Goal: Task Accomplishment & Management: Use online tool/utility

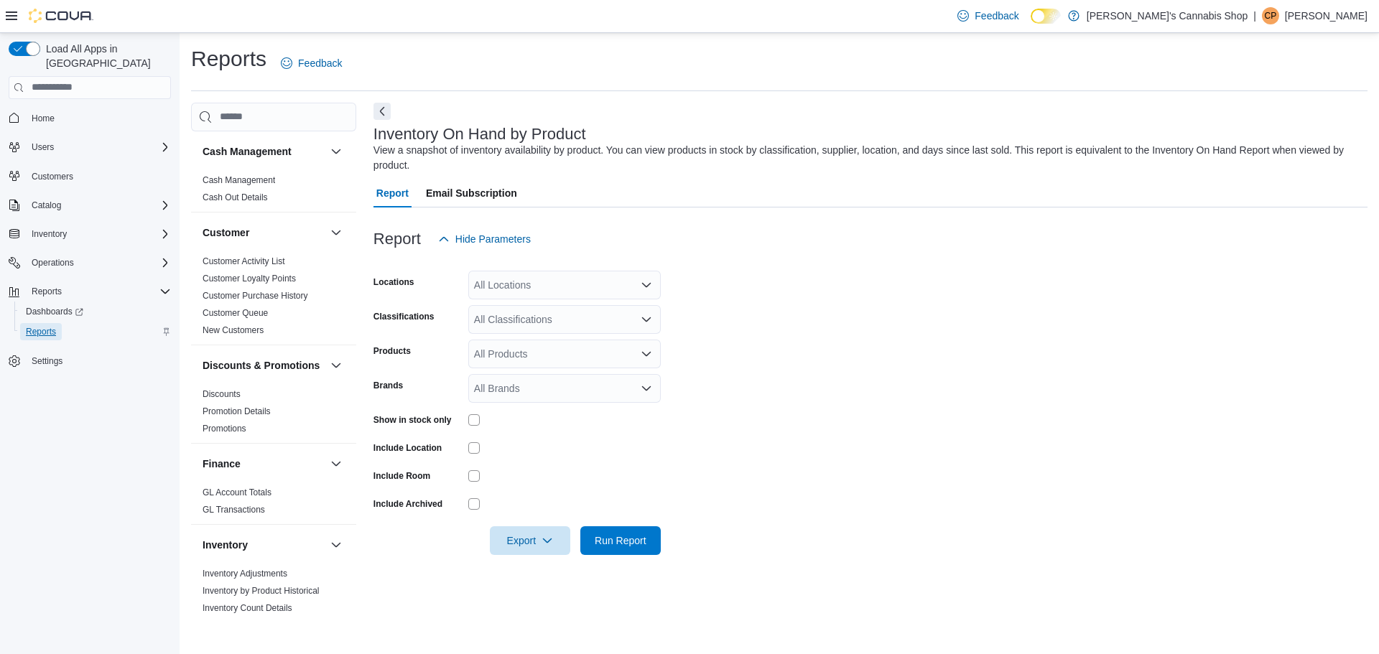
click at [40, 326] on span "Reports" at bounding box center [41, 331] width 30 height 11
click at [652, 289] on div "All Locations" at bounding box center [564, 285] width 192 height 29
click at [598, 333] on span "[STREET_ADDRESS]" at bounding box center [548, 330] width 99 height 14
click at [742, 356] on form "Locations [STREET_ADDRESS] Classifications All Classifications Products All Pro…" at bounding box center [870, 405] width 994 height 302
click at [644, 292] on div "[STREET_ADDRESS]" at bounding box center [564, 285] width 192 height 29
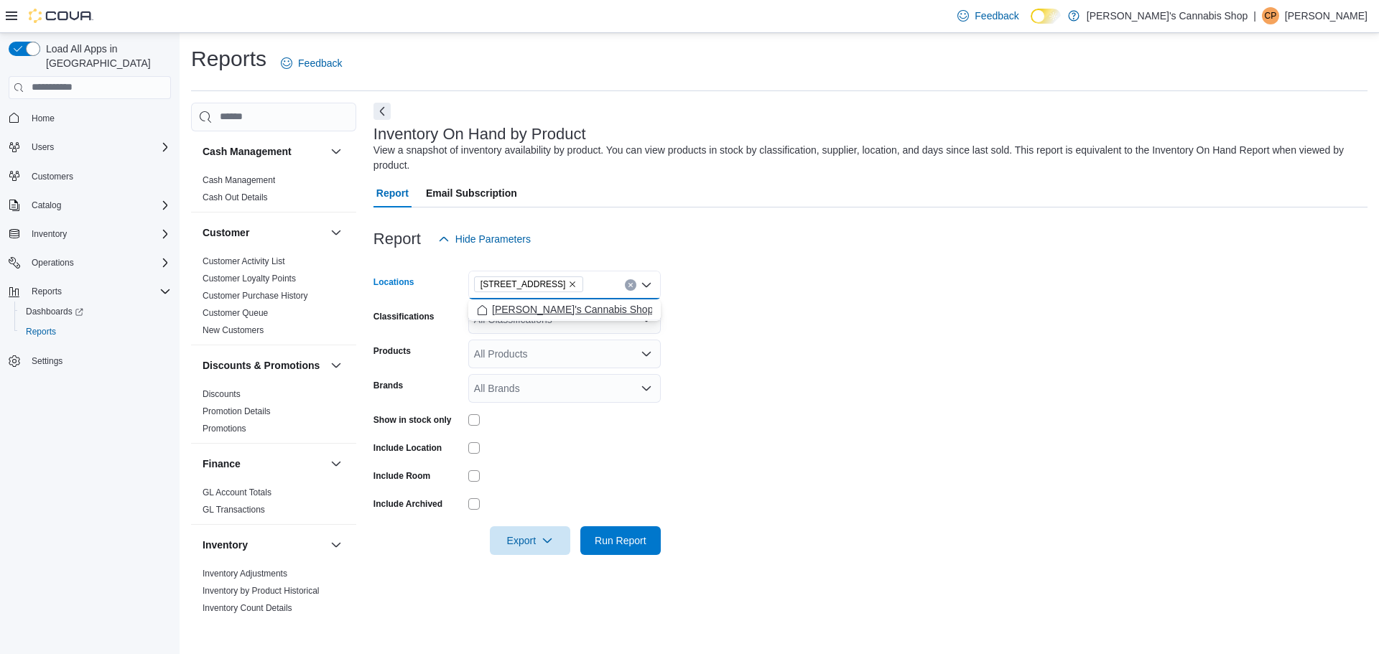
click at [628, 309] on div "[PERSON_NAME]'s Cannabis Shop" at bounding box center [564, 309] width 175 height 14
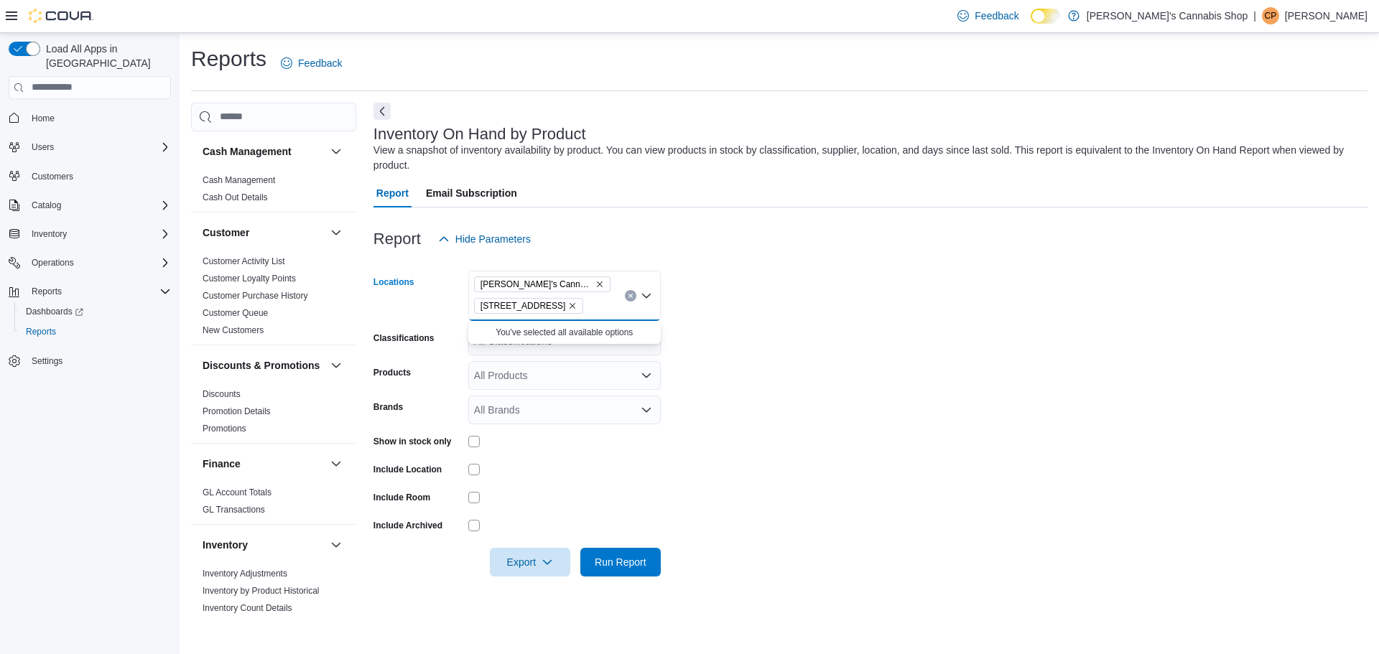
click at [749, 351] on form "Locations [PERSON_NAME]'s Cannabis Shop [STREET_ADDRESS] Combo box. Selected. […" at bounding box center [870, 415] width 994 height 323
click at [651, 343] on icon "Open list of options" at bounding box center [646, 340] width 11 height 11
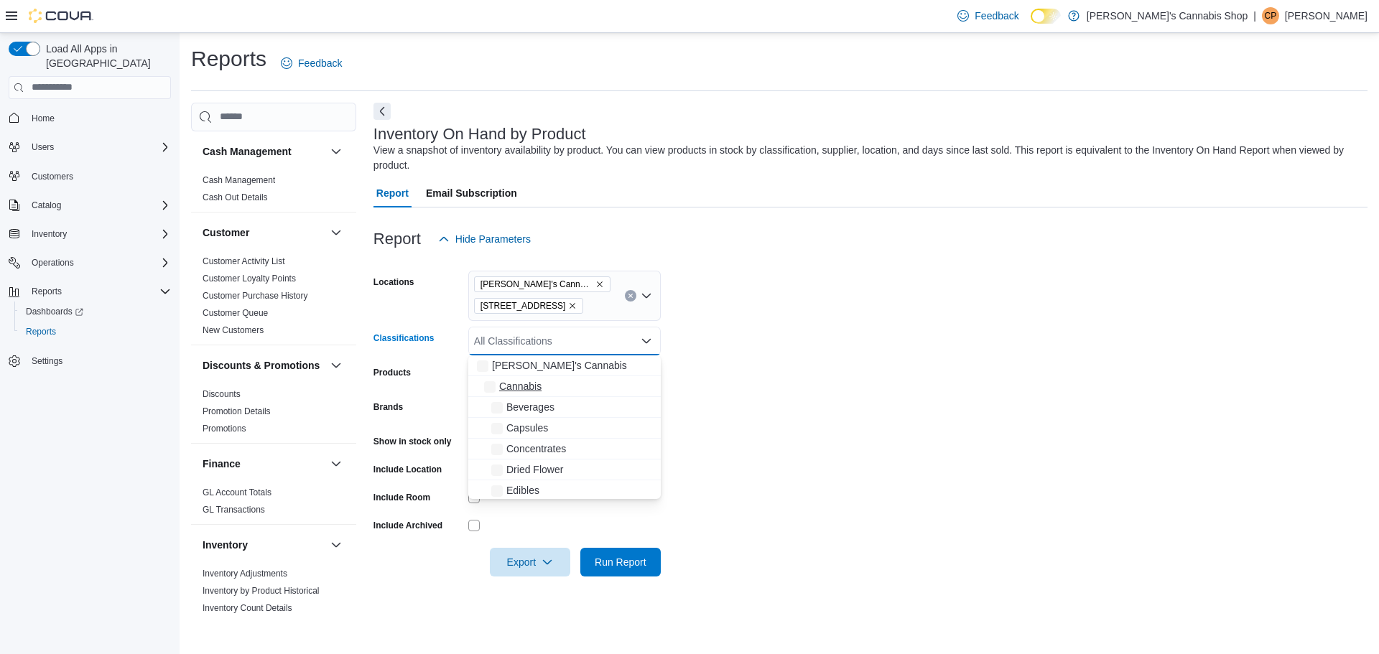
click at [629, 379] on button "Cannabis" at bounding box center [564, 386] width 192 height 21
click at [814, 401] on form "Locations [PERSON_NAME]'s Cannabis Shop [STREET_ADDRESS] Classifications Cannab…" at bounding box center [870, 415] width 994 height 323
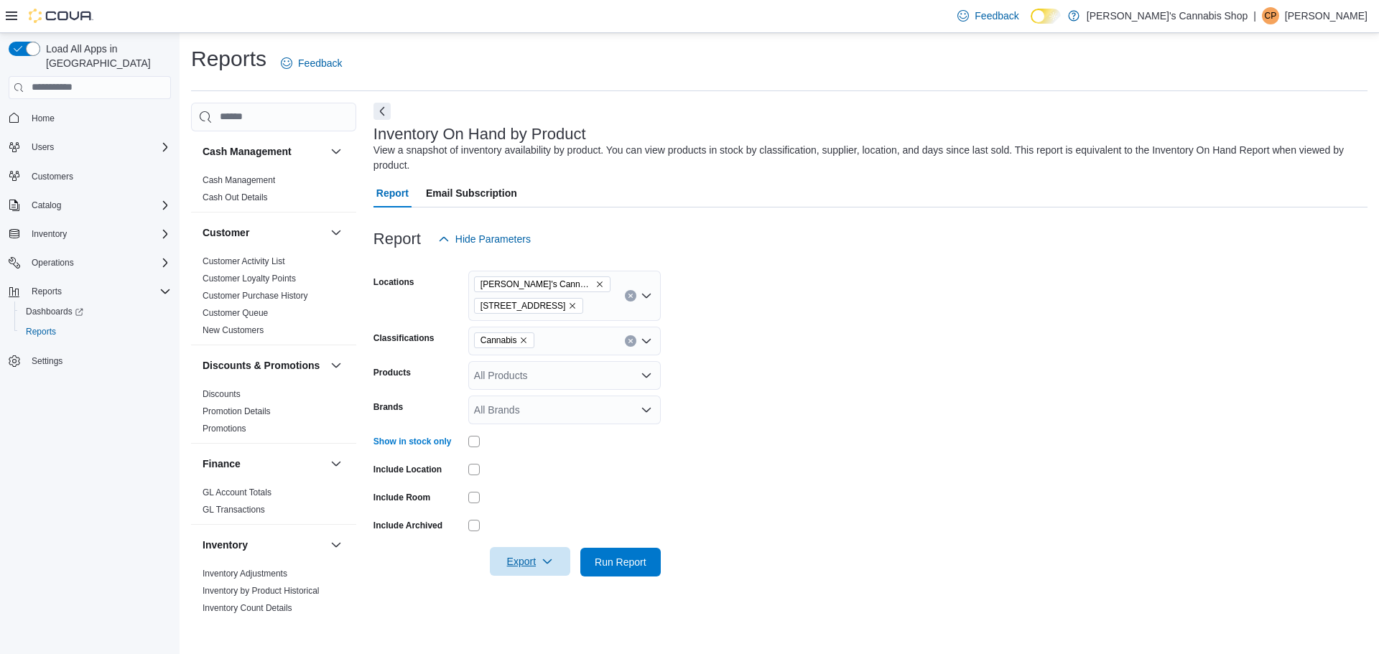
click at [542, 558] on icon "button" at bounding box center [547, 561] width 11 height 11
click at [651, 565] on span "Run Report" at bounding box center [620, 561] width 63 height 29
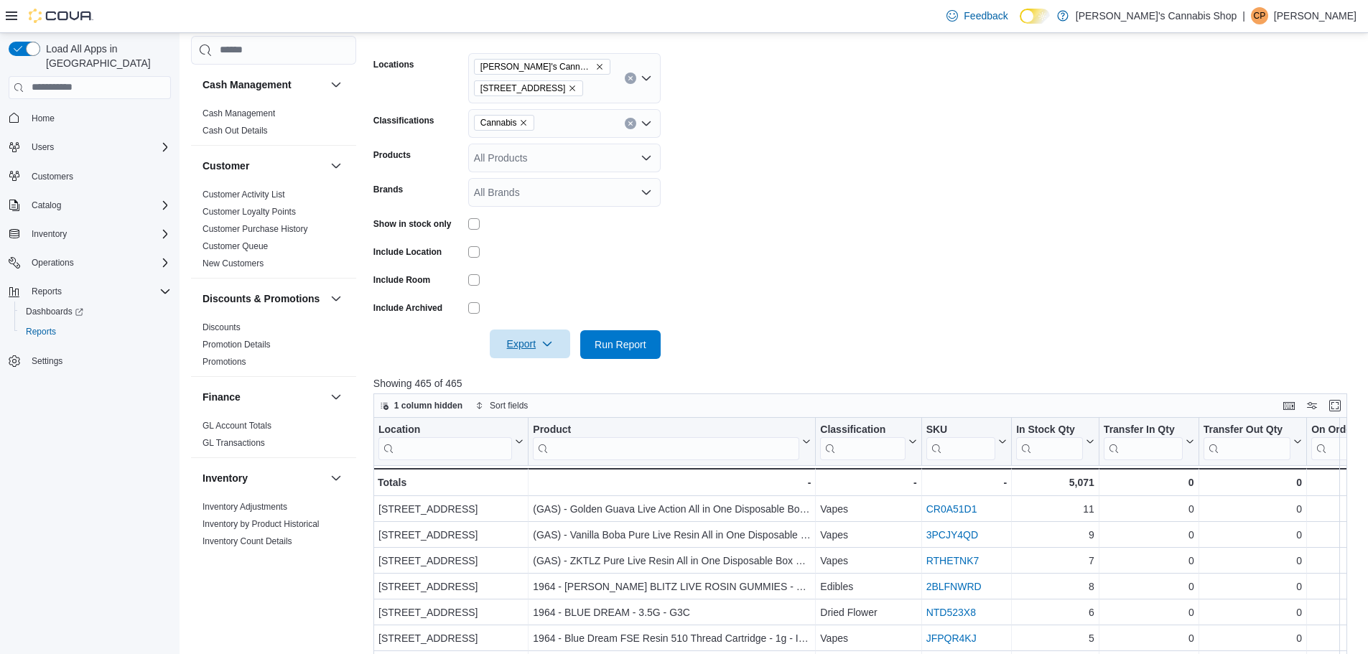
scroll to position [287, 0]
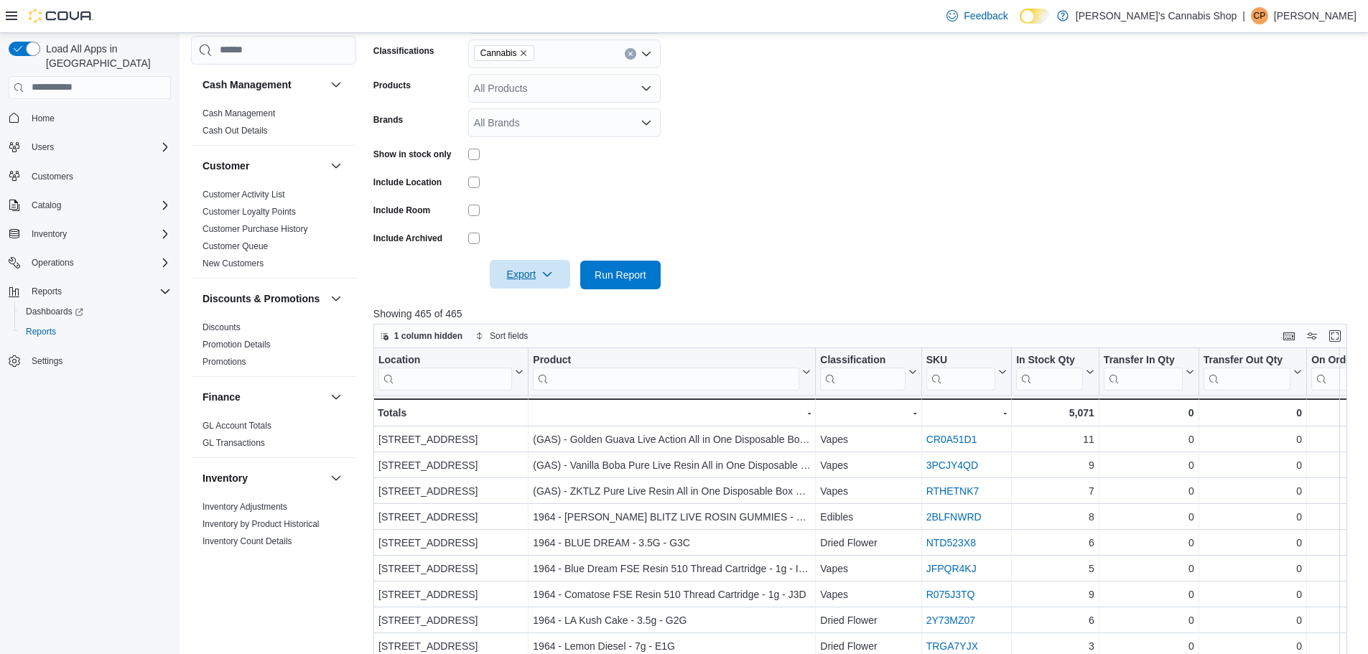
click at [549, 272] on icon "button" at bounding box center [547, 274] width 11 height 11
click at [547, 309] on span "Export to Excel" at bounding box center [532, 303] width 65 height 11
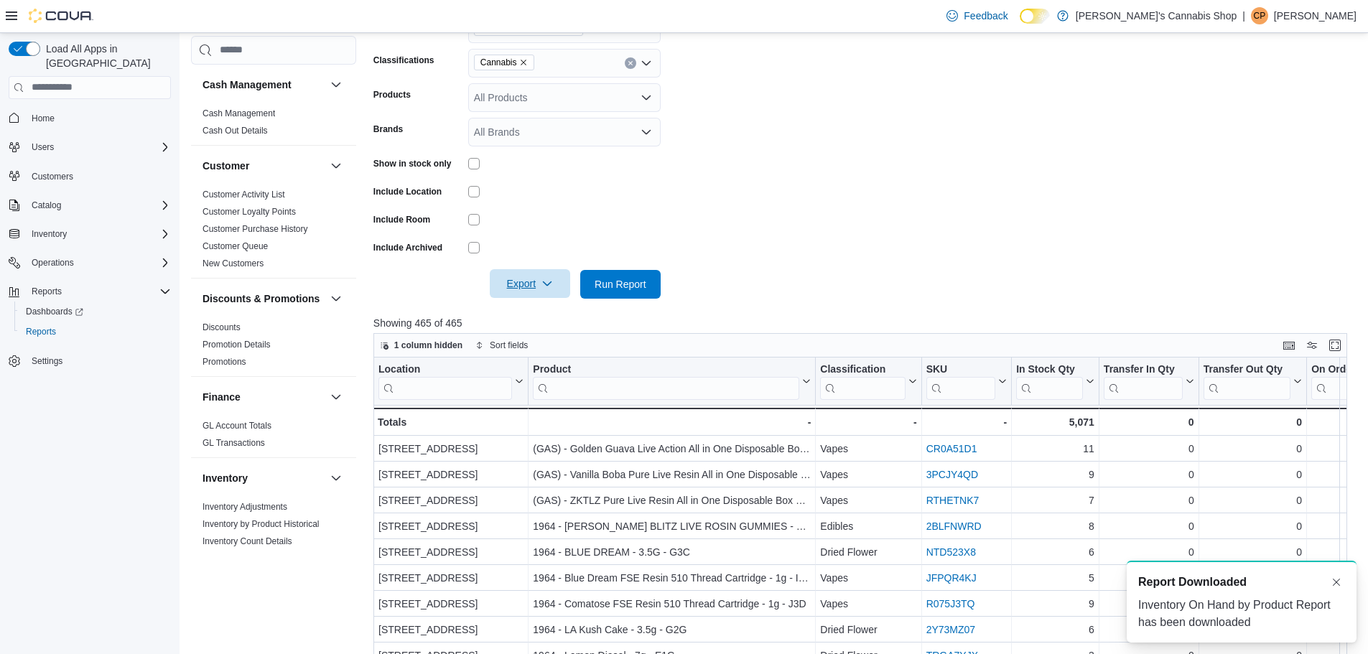
scroll to position [215, 0]
